Goal: Find specific page/section: Locate item on page

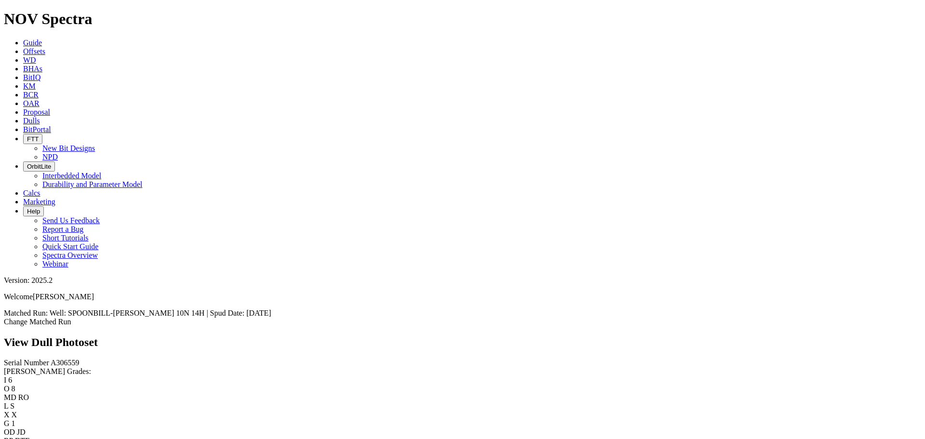
scroll to position [1104, 0]
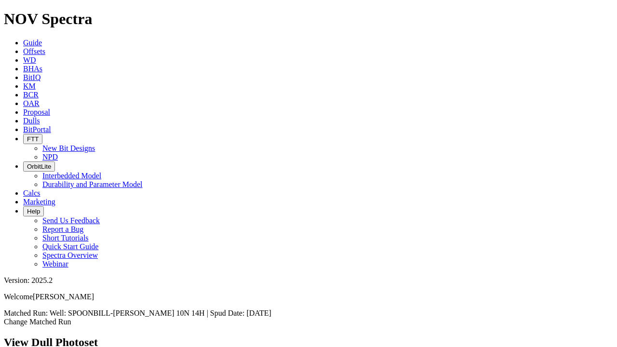
scroll to position [140, 0]
drag, startPoint x: 133, startPoint y: 104, endPoint x: 250, endPoint y: 170, distance: 134.2
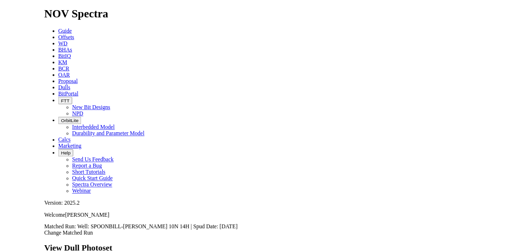
scroll to position [96, 0]
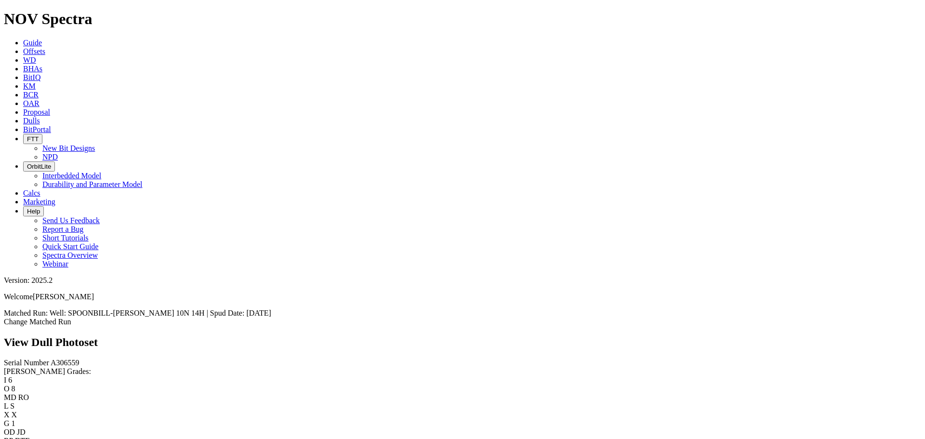
scroll to position [1060, 0]
